Goal: Task Accomplishment & Management: Use online tool/utility

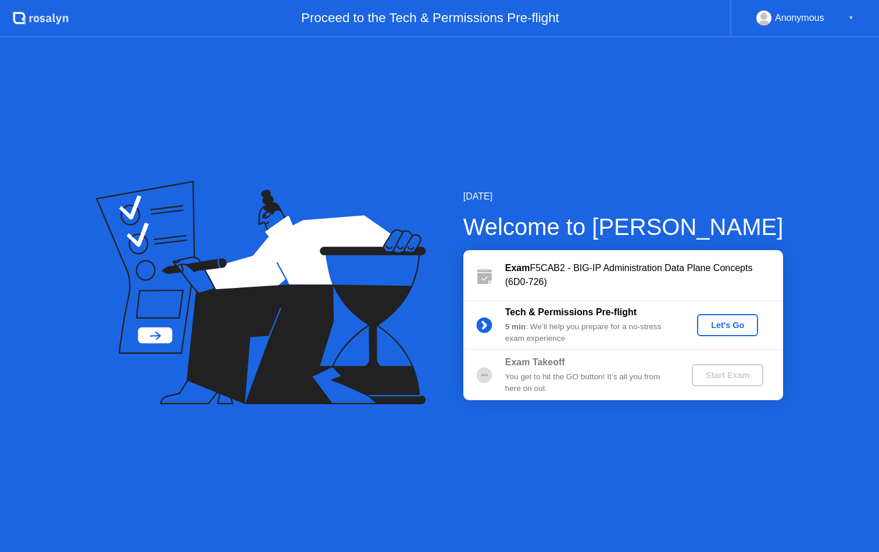
click at [735, 333] on button "Let's Go" at bounding box center [727, 325] width 61 height 22
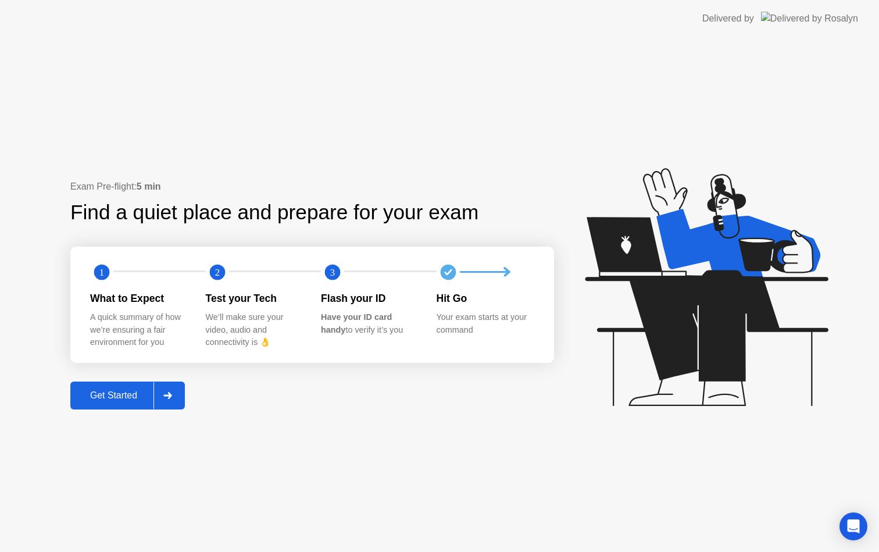
click at [115, 390] on div "Get Started" at bounding box center [114, 395] width 80 height 10
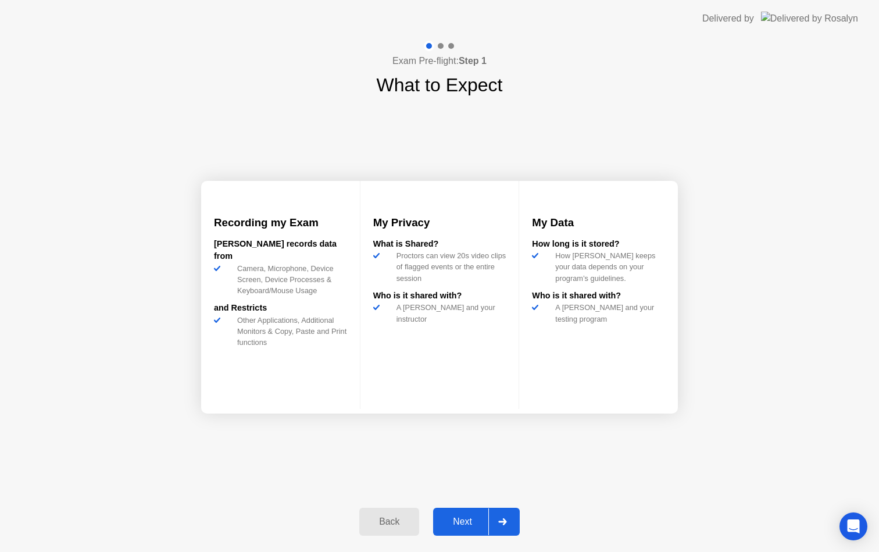
click at [467, 518] on div "Next" at bounding box center [463, 521] width 52 height 10
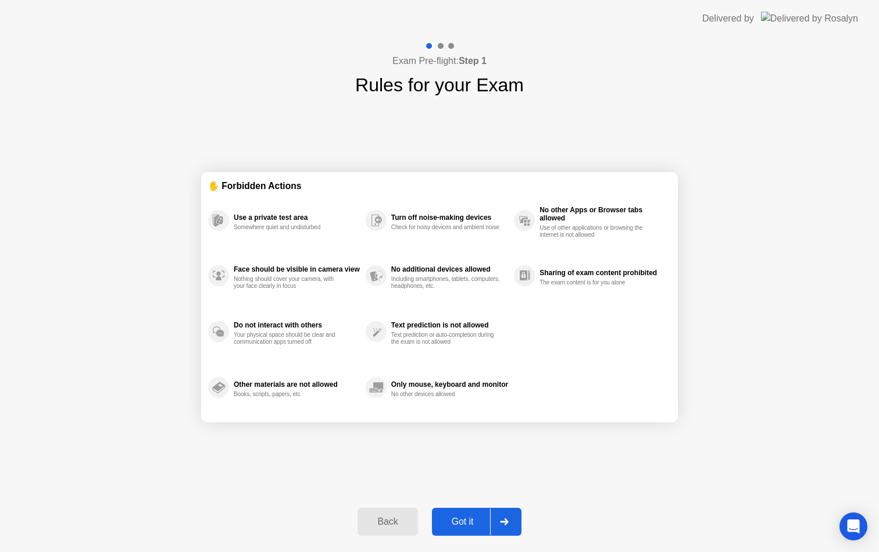
click at [467, 518] on div "Got it" at bounding box center [463, 521] width 55 height 10
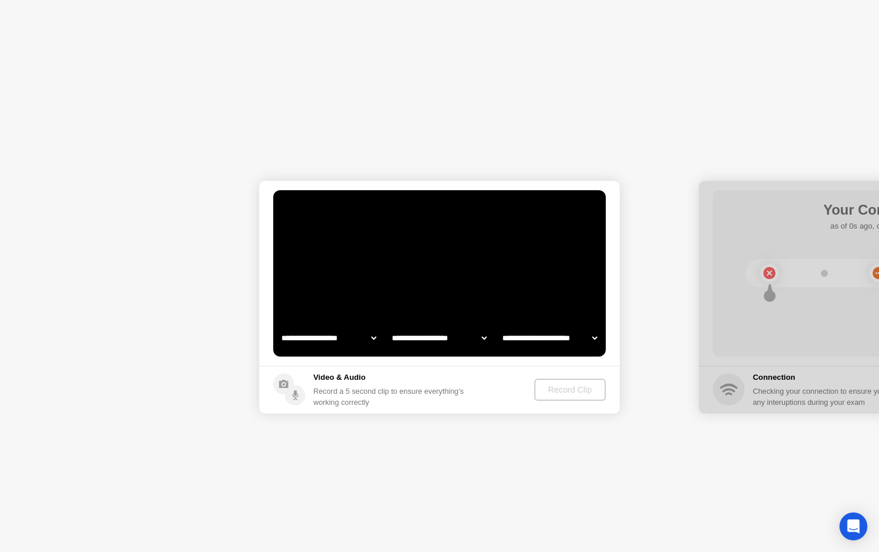
select select "**********"
select select "*******"
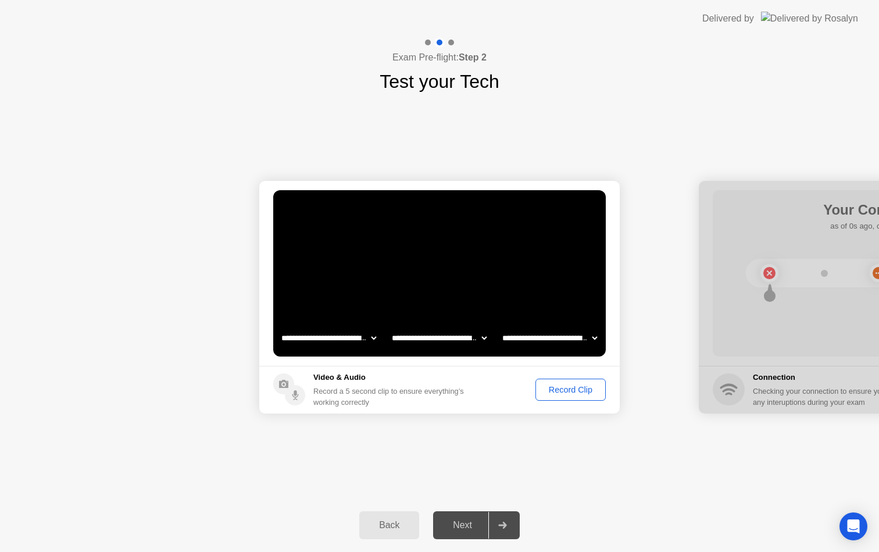
click at [588, 390] on div "Record Clip" at bounding box center [571, 389] width 62 height 9
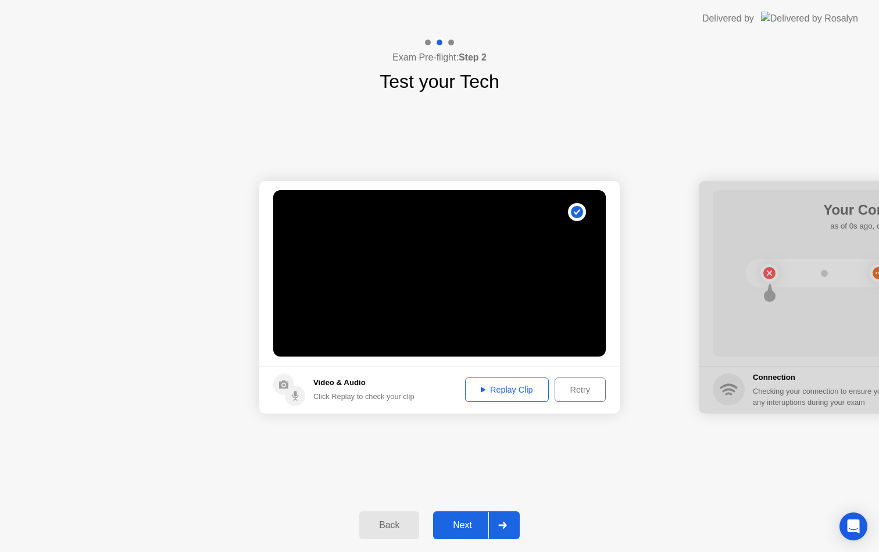
click at [476, 523] on div "Next" at bounding box center [463, 525] width 52 height 10
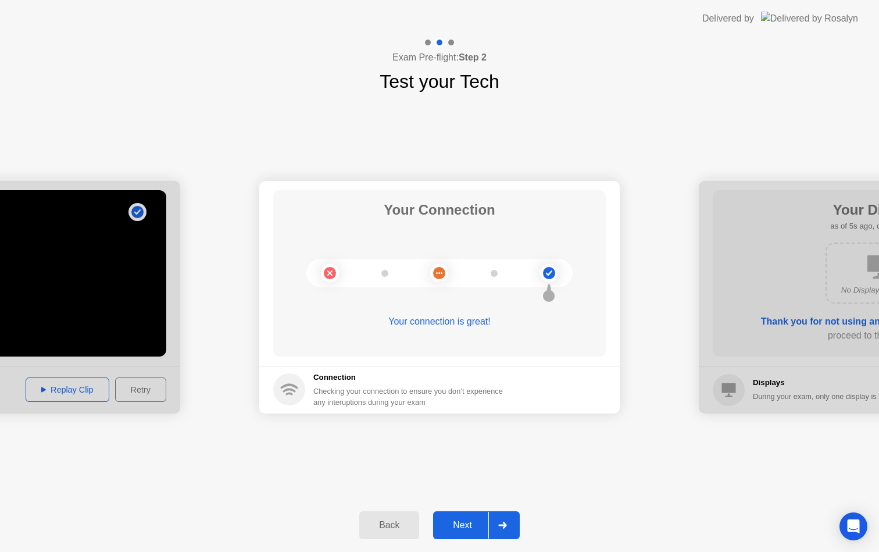
click at [452, 544] on div "Back Next" at bounding box center [439, 524] width 879 height 53
click at [456, 533] on button "Next" at bounding box center [476, 525] width 87 height 28
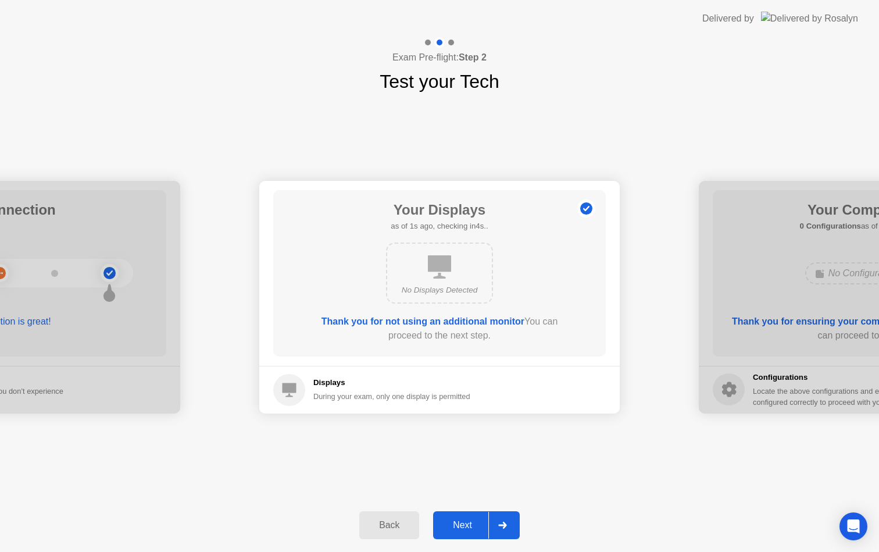
click at [461, 528] on div "Next" at bounding box center [463, 525] width 52 height 10
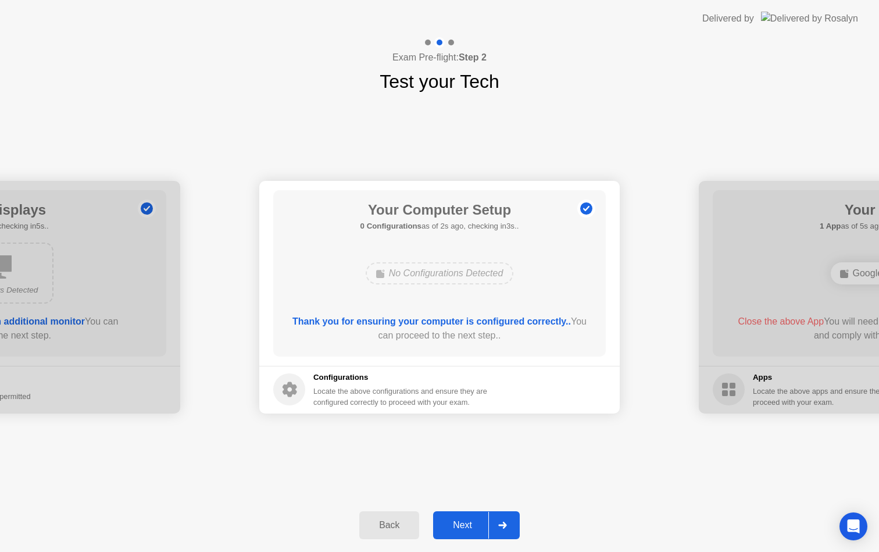
click at [461, 528] on div "Next" at bounding box center [463, 525] width 52 height 10
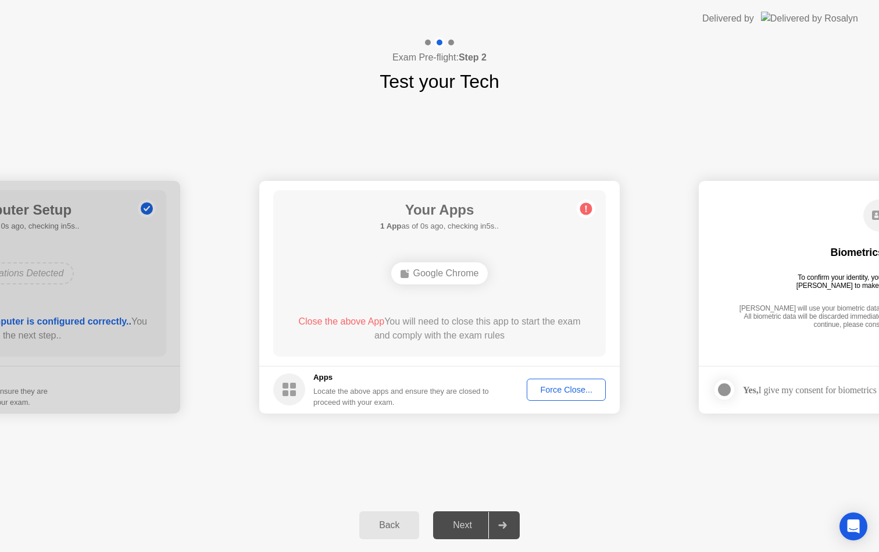
click at [556, 396] on button "Force Close..." at bounding box center [566, 390] width 79 height 22
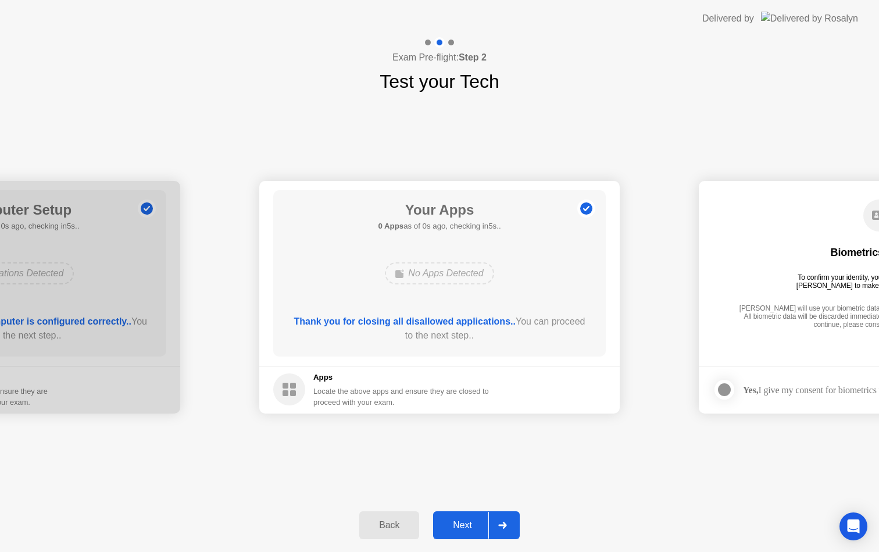
click at [472, 535] on button "Next" at bounding box center [476, 525] width 87 height 28
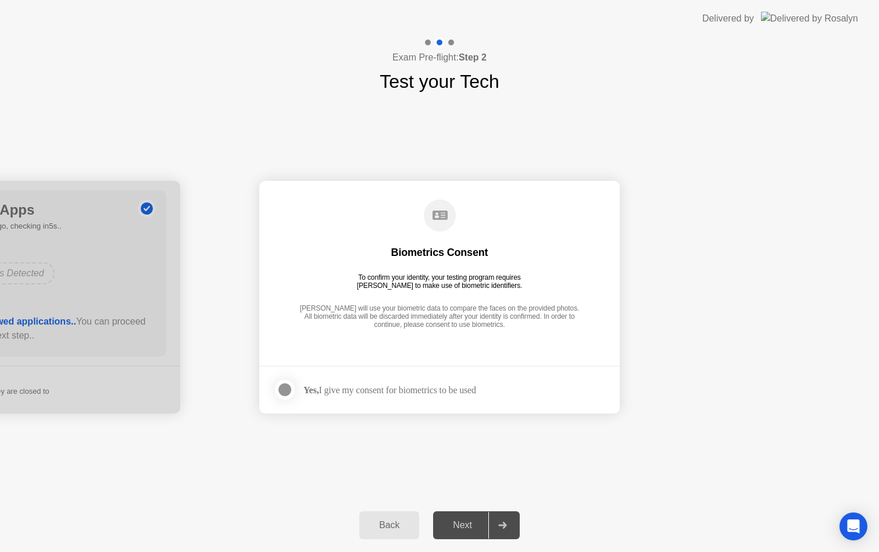
click at [388, 390] on div "Yes, I give my consent for biometrics to be used" at bounding box center [390, 389] width 173 height 11
click at [287, 390] on div at bounding box center [285, 390] width 14 height 14
click at [458, 511] on button "Next" at bounding box center [476, 525] width 87 height 28
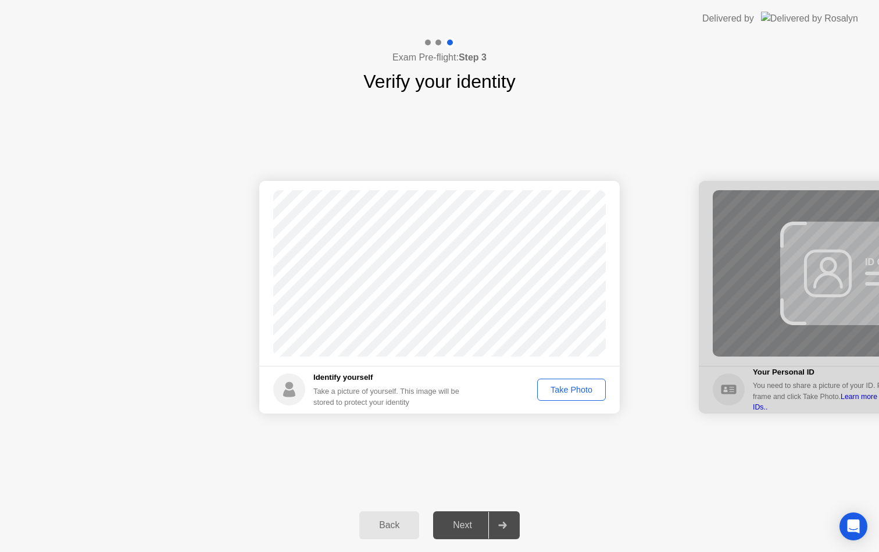
click at [563, 391] on div "Take Photo" at bounding box center [571, 389] width 60 height 9
click at [469, 533] on button "Next" at bounding box center [476, 525] width 87 height 28
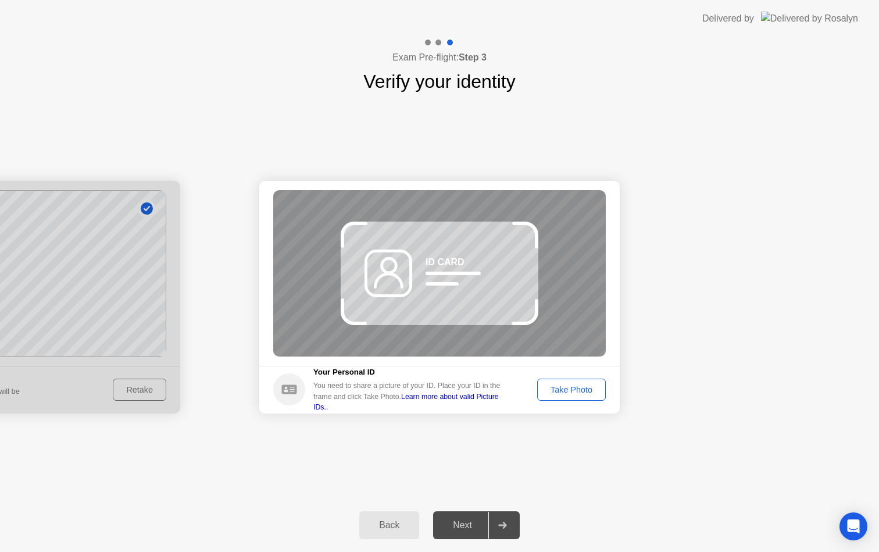
click at [566, 390] on div "Take Photo" at bounding box center [571, 389] width 60 height 9
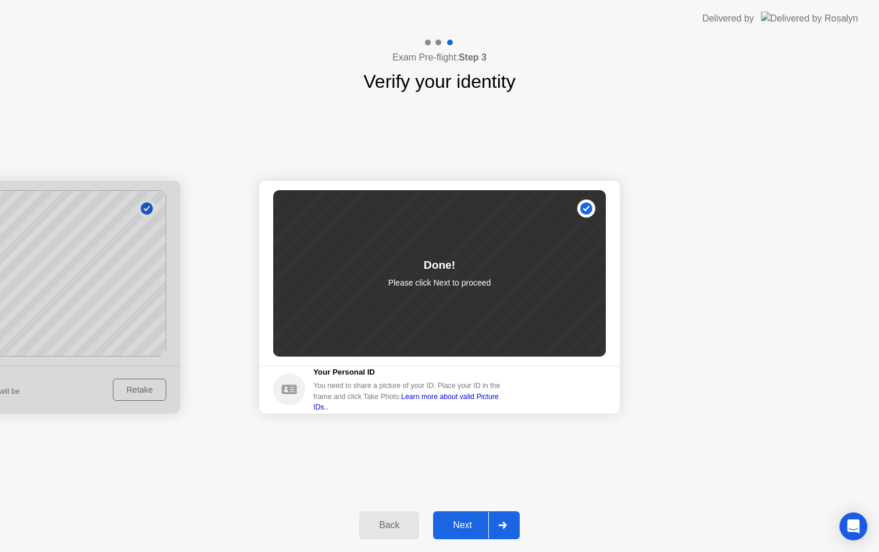
click at [466, 522] on div "Next" at bounding box center [463, 525] width 52 height 10
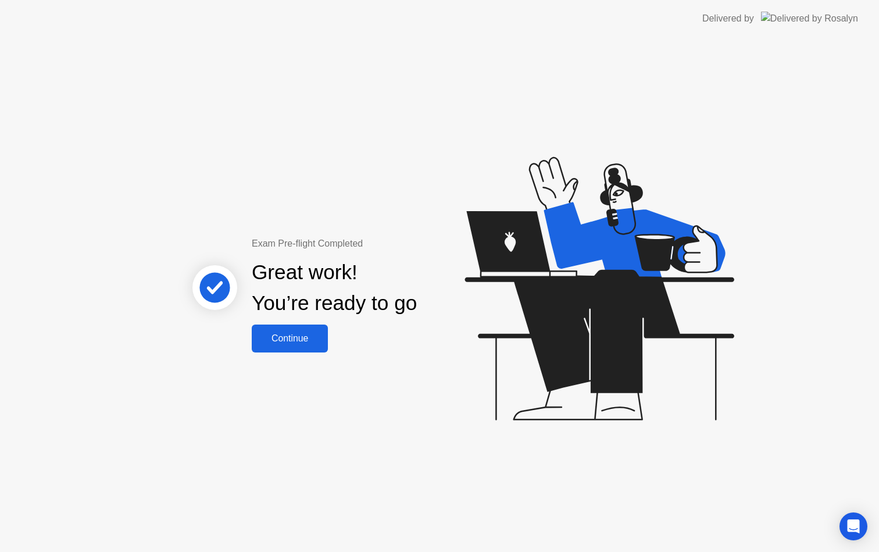
click at [284, 331] on button "Continue" at bounding box center [290, 338] width 76 height 28
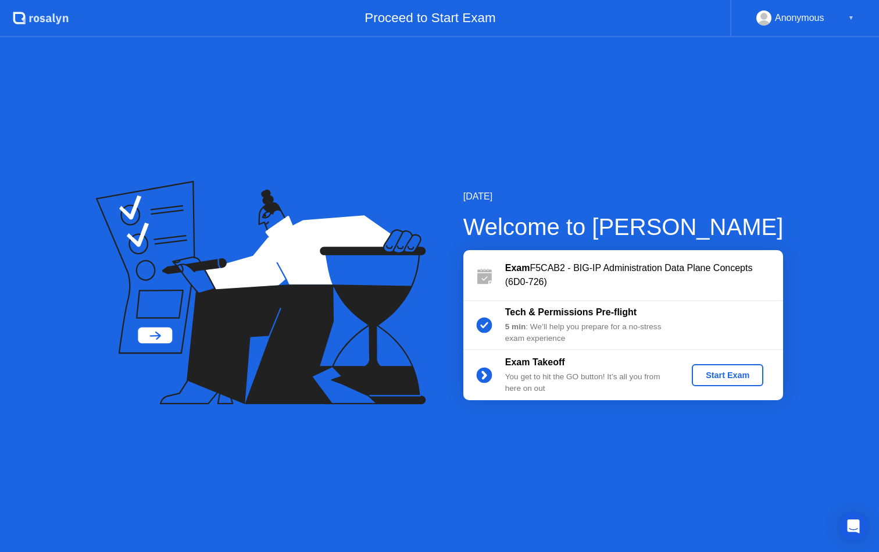
click at [732, 366] on button "Start Exam" at bounding box center [728, 375] width 72 height 22
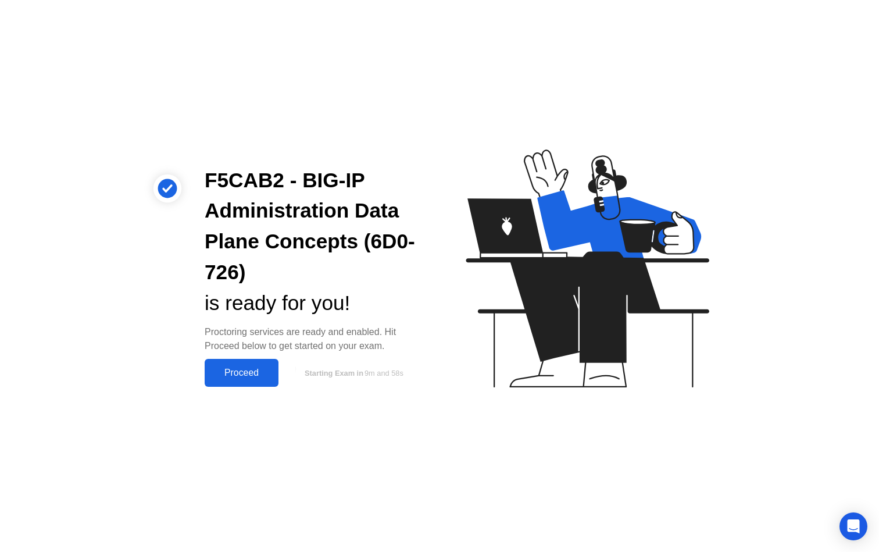
click at [249, 351] on div "Proctoring services are ready and enabled. Hit Proceed below to get started on …" at bounding box center [313, 339] width 216 height 28
click at [247, 368] on div "Proceed" at bounding box center [241, 373] width 67 height 10
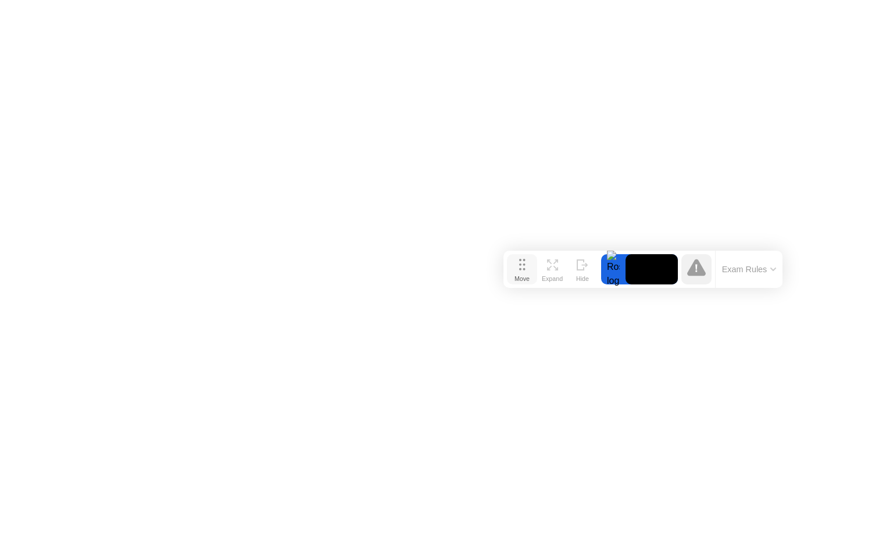
drag, startPoint x: 319, startPoint y: 529, endPoint x: 522, endPoint y: 263, distance: 334.7
click at [522, 263] on icon at bounding box center [522, 265] width 6 height 12
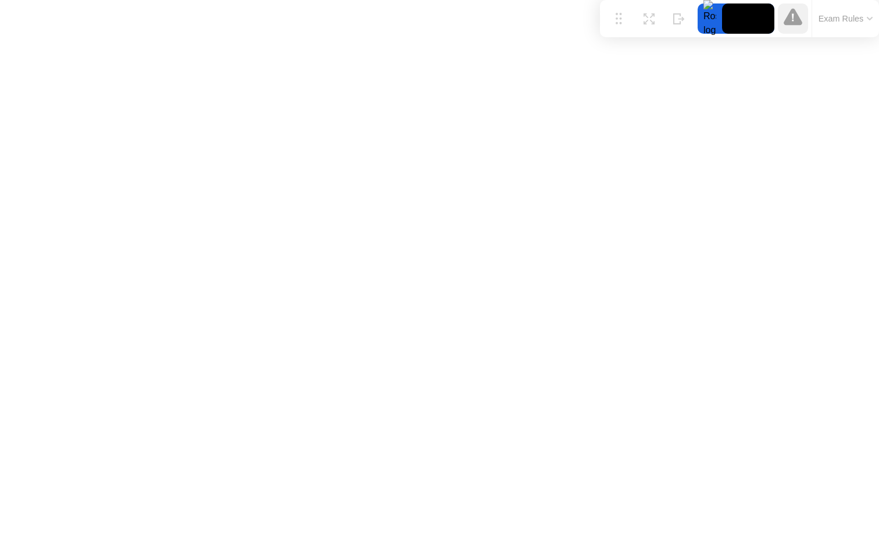
drag, startPoint x: 522, startPoint y: 263, endPoint x: 622, endPoint y: -19, distance: 299.0
click at [622, 0] on html "Sorry, Web RTC is not available in your browser examinee-frontal Mute Sorry, We…" at bounding box center [439, 276] width 879 height 552
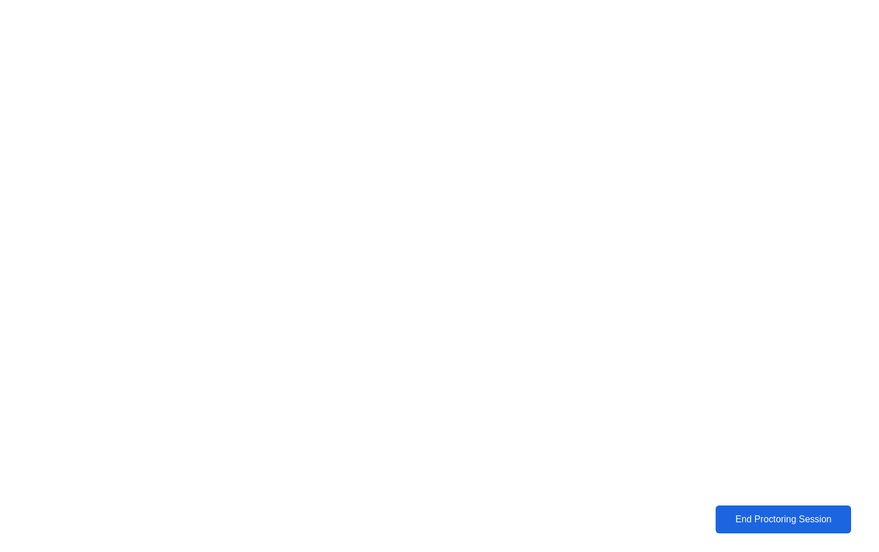
click at [745, 516] on div "End Proctoring Session" at bounding box center [783, 519] width 129 height 10
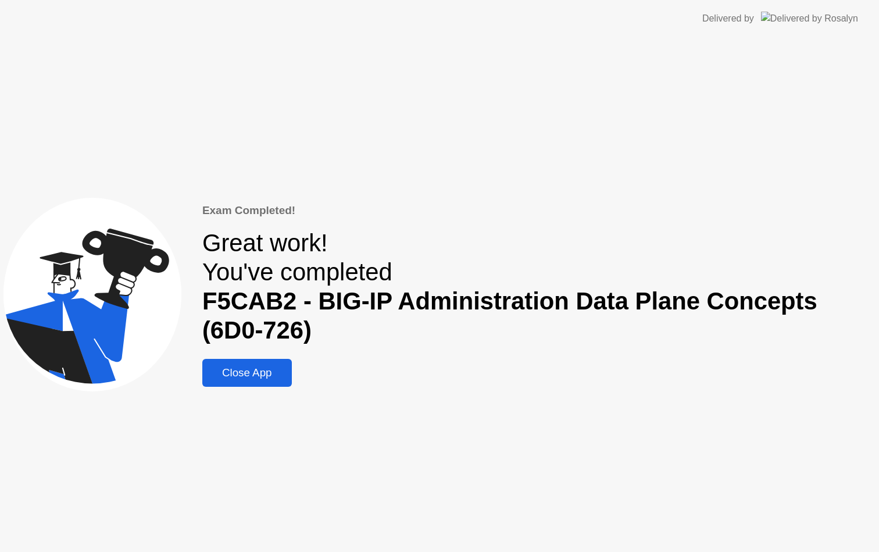
click at [241, 359] on button "Close App" at bounding box center [247, 373] width 90 height 28
